Goal: Task Accomplishment & Management: Use online tool/utility

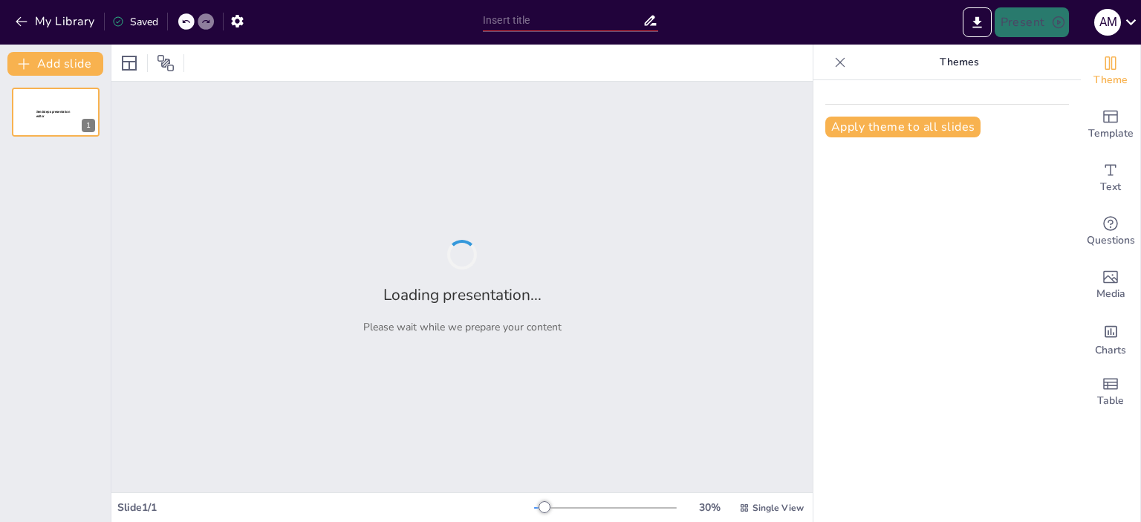
type input "تحليل قرار الموقع الأمثل لكلية الضباط الجامعيين في [GEOGRAPHIC_DATA]"
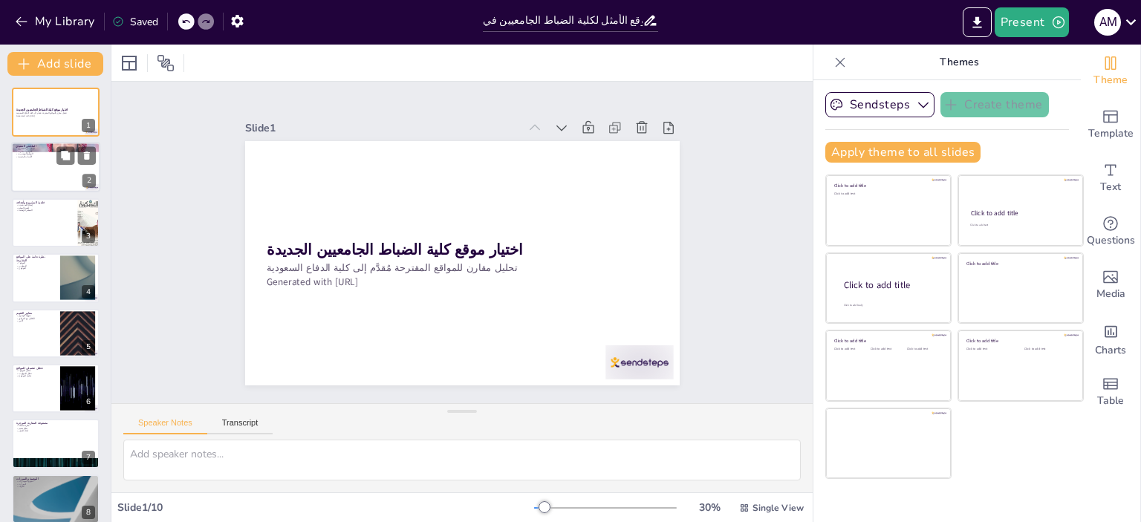
click at [44, 148] on p "الهدف من المشروع" at bounding box center [56, 149] width 80 height 3
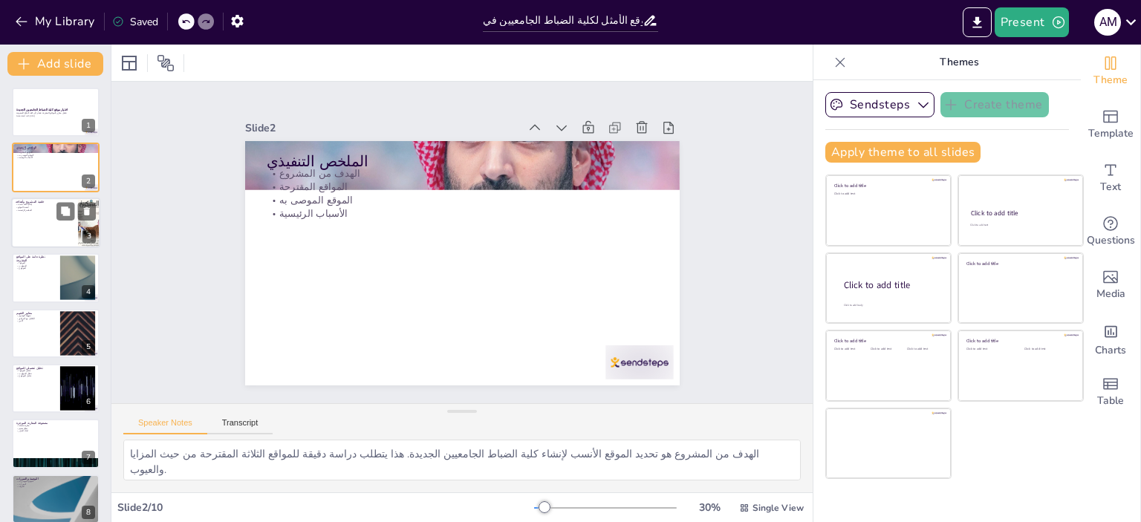
click at [47, 214] on div at bounding box center [55, 223] width 89 height 51
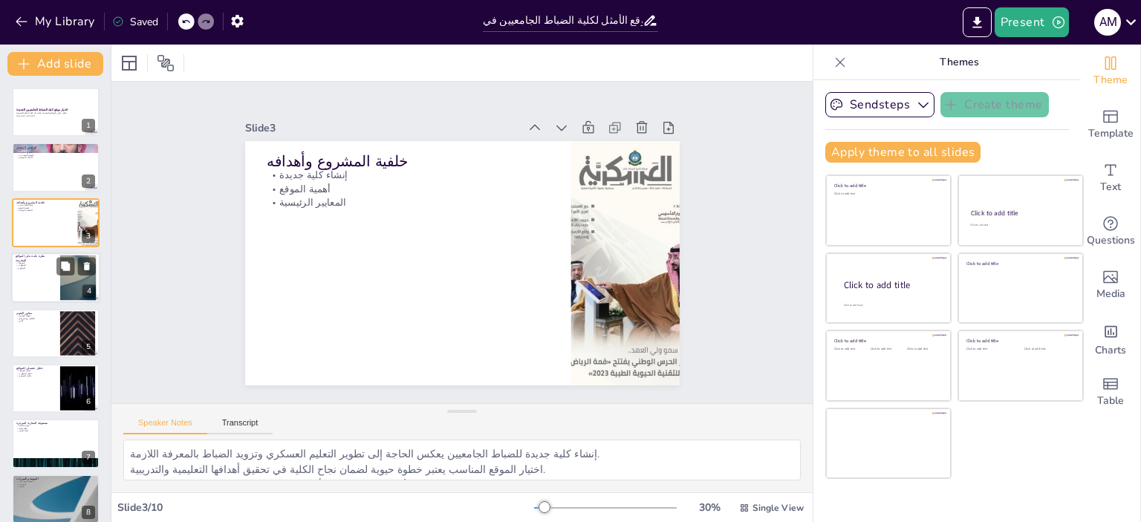
click at [31, 276] on div at bounding box center [55, 278] width 89 height 51
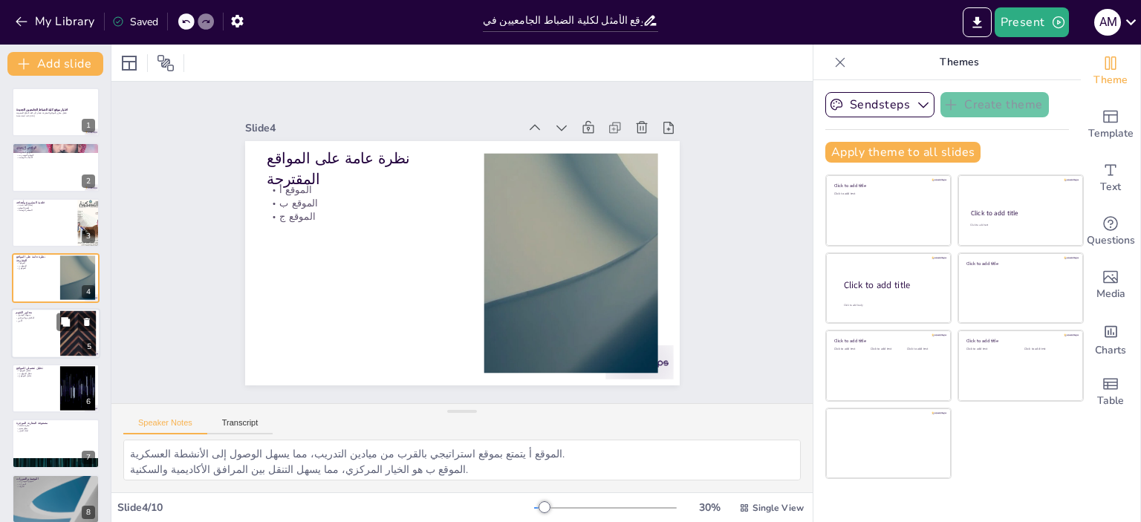
click at [30, 321] on p "الأمن" at bounding box center [36, 320] width 40 height 3
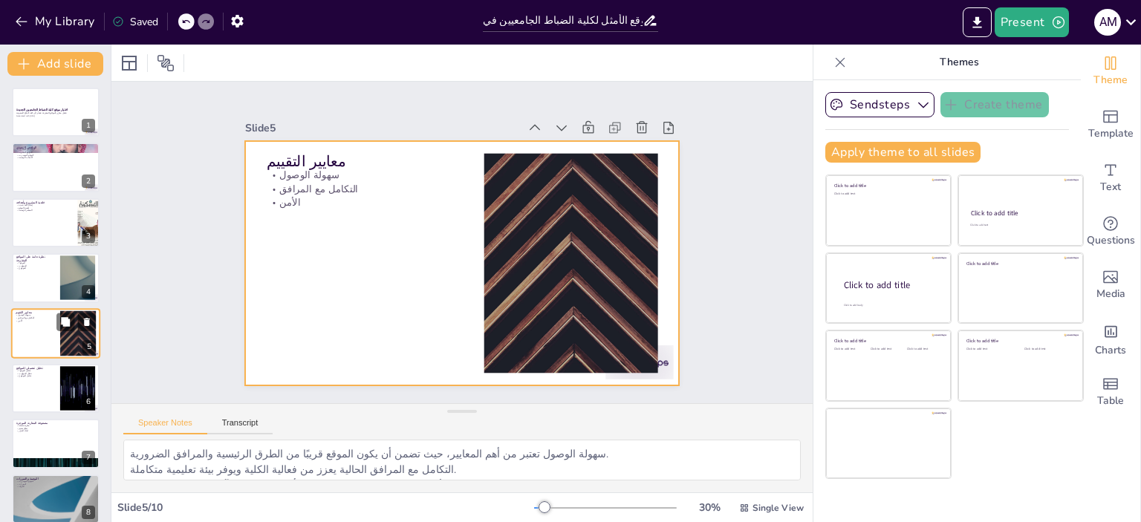
scroll to position [34, 0]
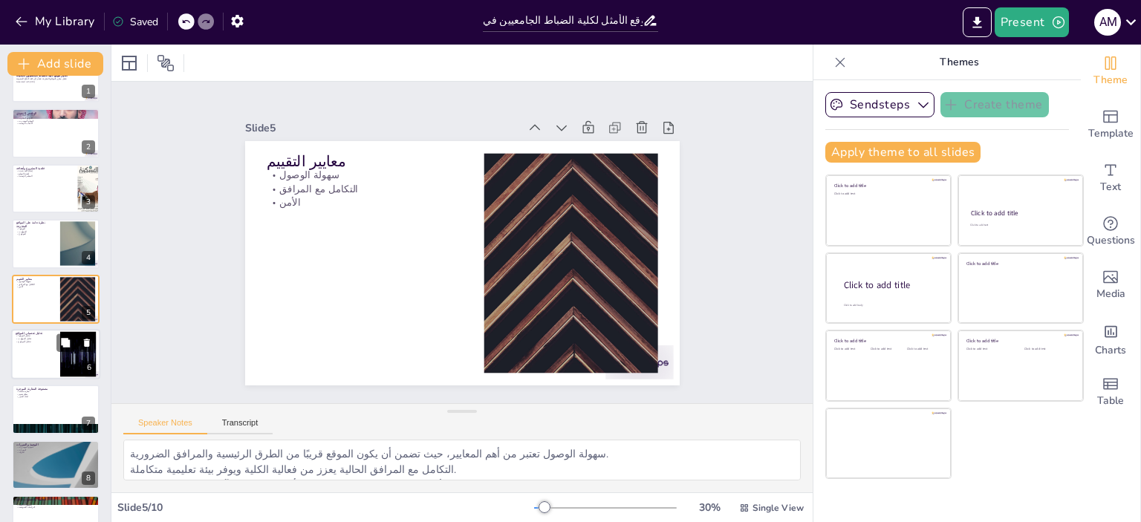
click at [39, 354] on div at bounding box center [55, 354] width 89 height 51
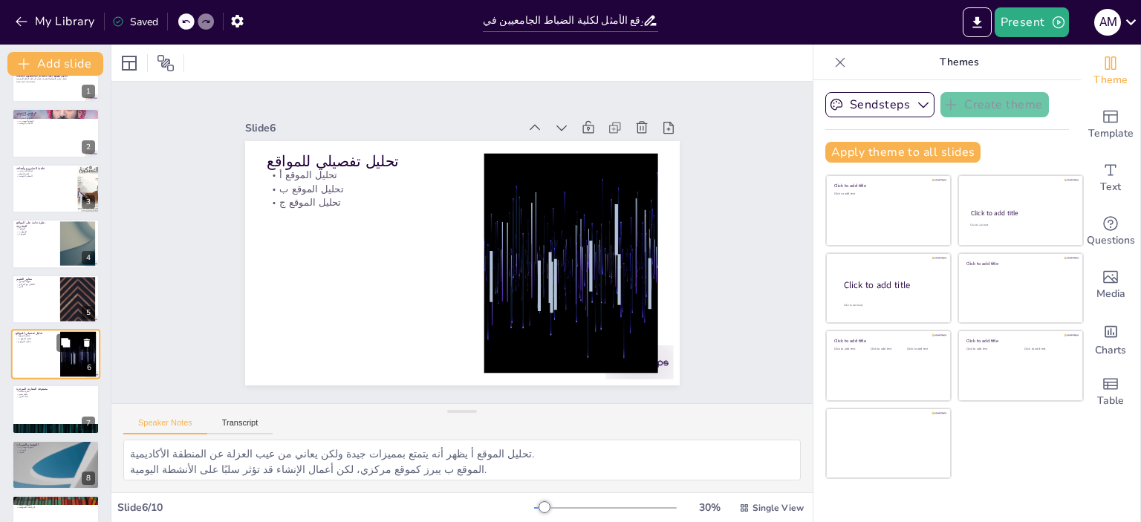
scroll to position [89, 0]
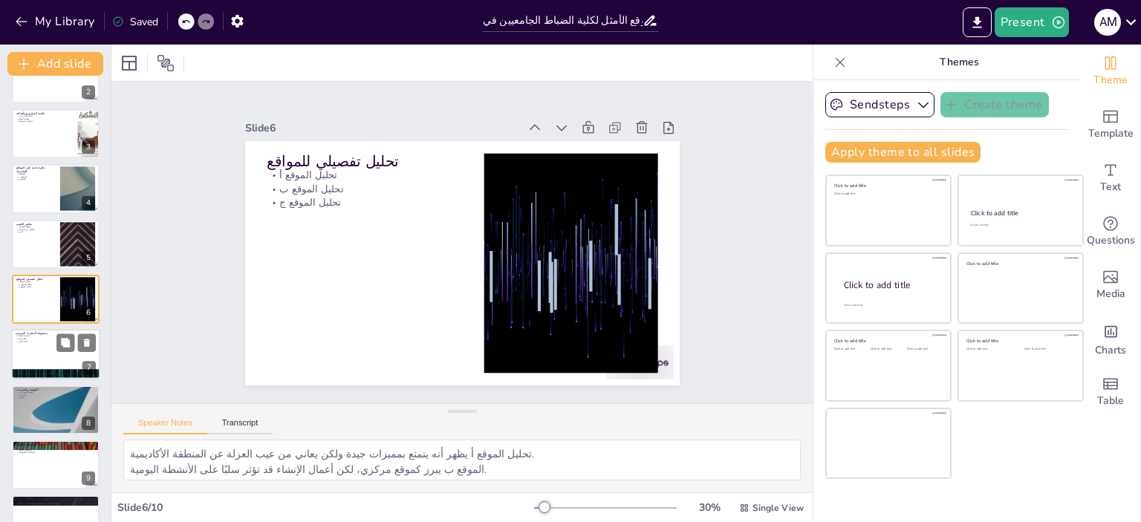
click at [40, 348] on div at bounding box center [55, 355] width 89 height 51
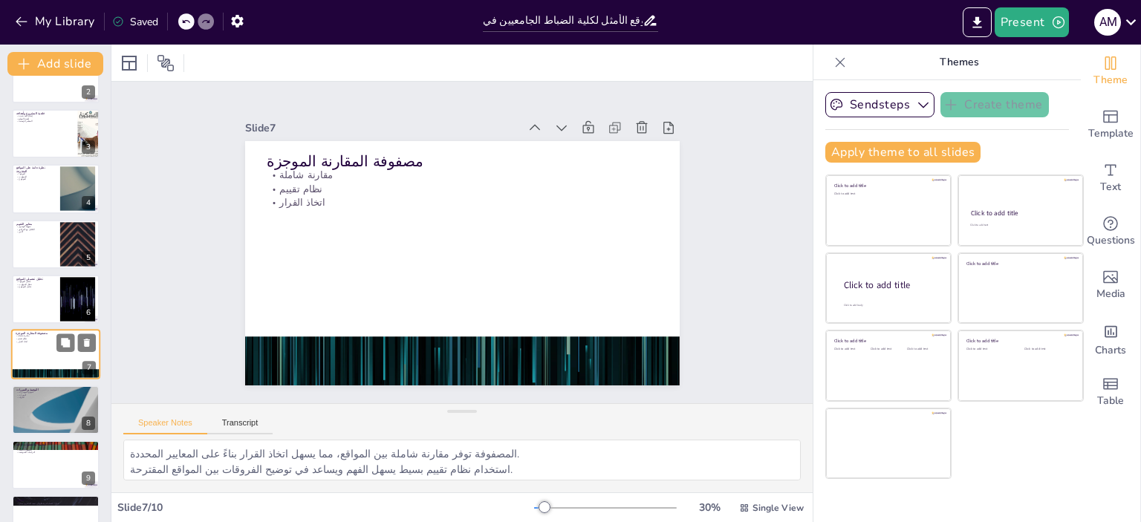
scroll to position [124, 0]
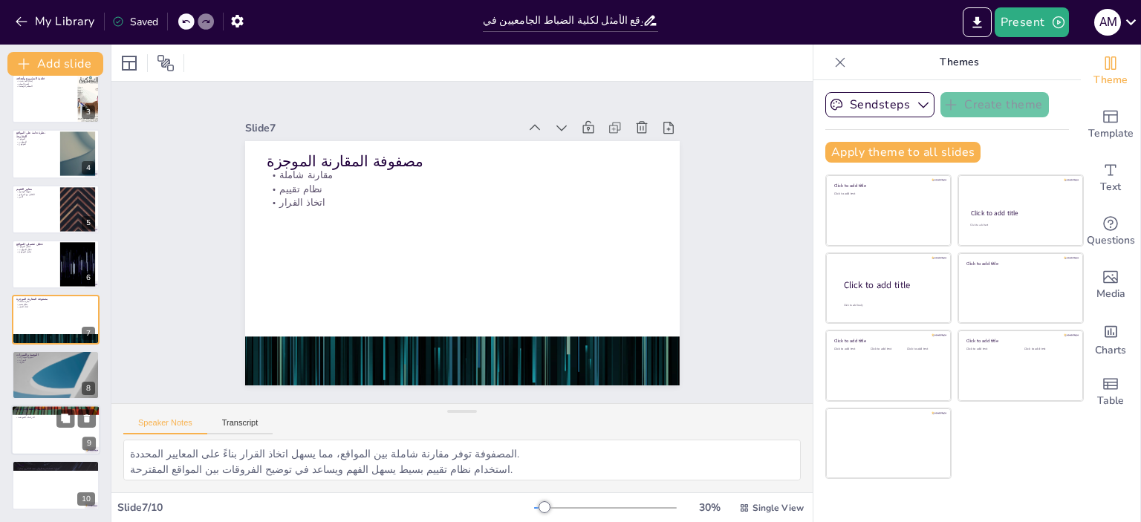
click at [45, 430] on div at bounding box center [55, 430] width 89 height 51
type textarea "إعادة التأكيد على التوصية مهمة لضمان أن جميع الأطراف المعنية متفقة على القرار. …"
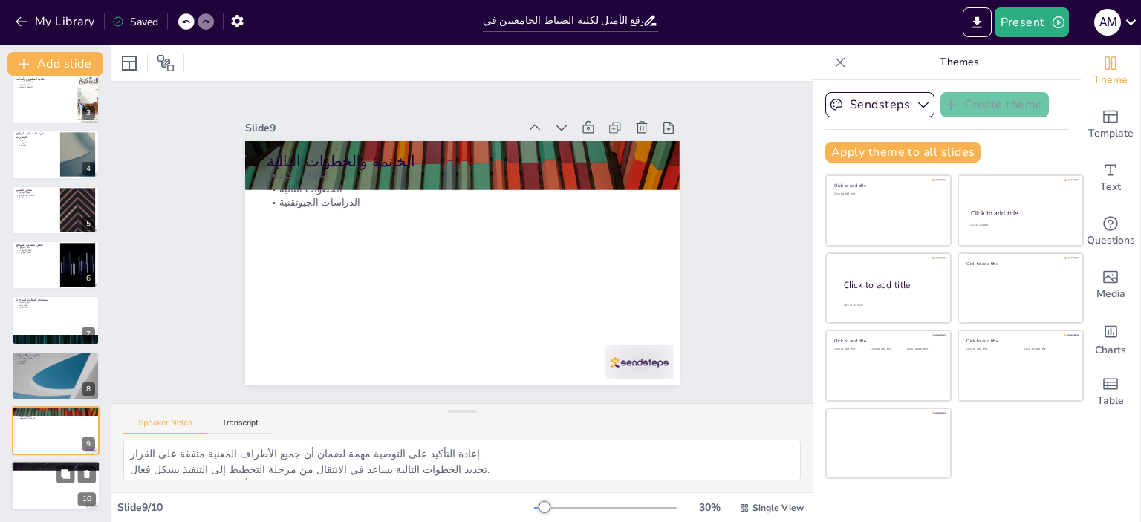
click at [45, 469] on p "شكرًا لاهتمامكم ونتطلع إلى تنفيذ المشروع بنجاح." at bounding box center [56, 468] width 80 height 3
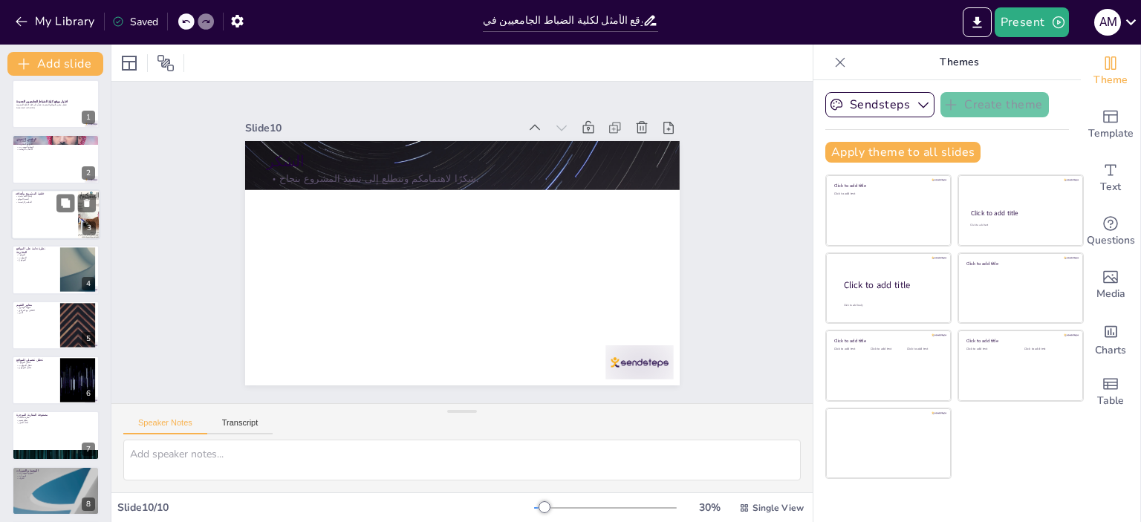
scroll to position [0, 0]
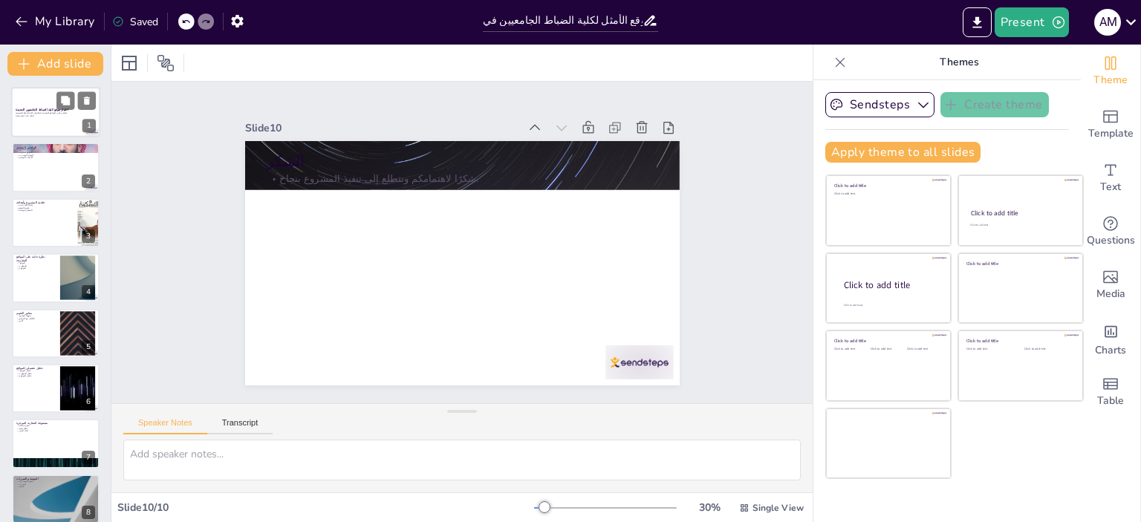
click at [33, 119] on div at bounding box center [55, 112] width 89 height 51
